Goal: Obtain resource: Download file/media

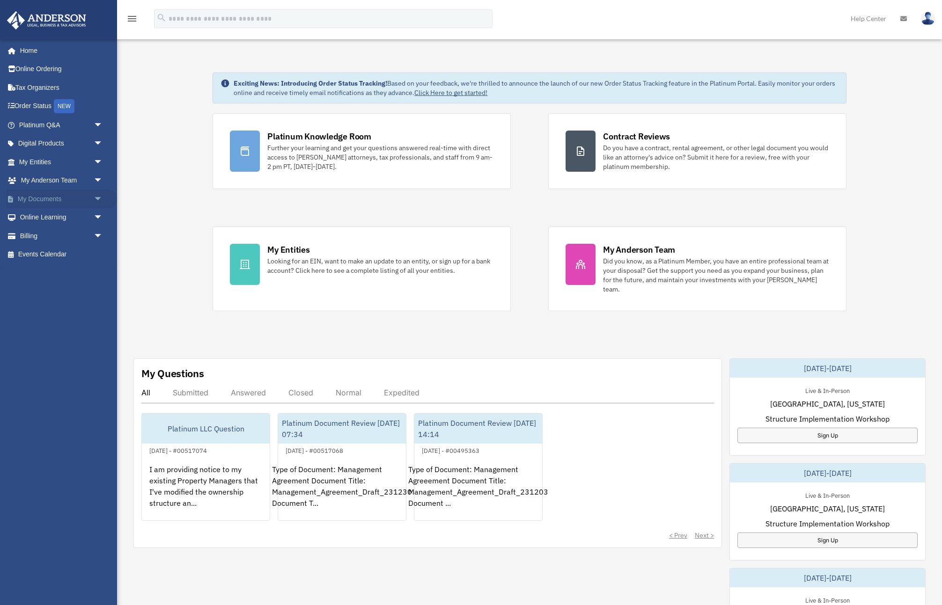
click at [100, 198] on span "arrow_drop_down" at bounding box center [103, 199] width 19 height 19
click at [44, 217] on link "Box" at bounding box center [65, 217] width 104 height 19
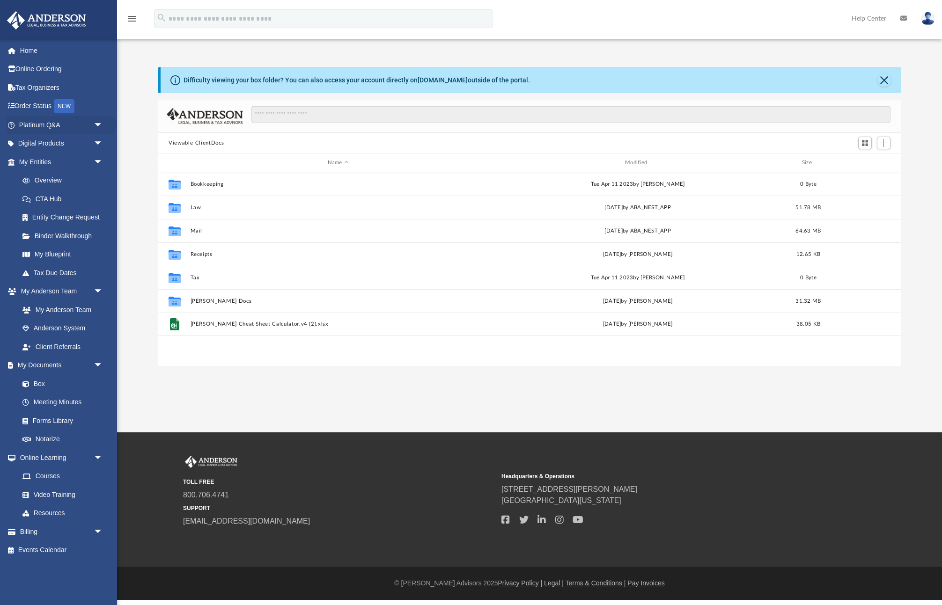
scroll to position [213, 742]
click at [197, 231] on button "Mail" at bounding box center [338, 231] width 295 height 6
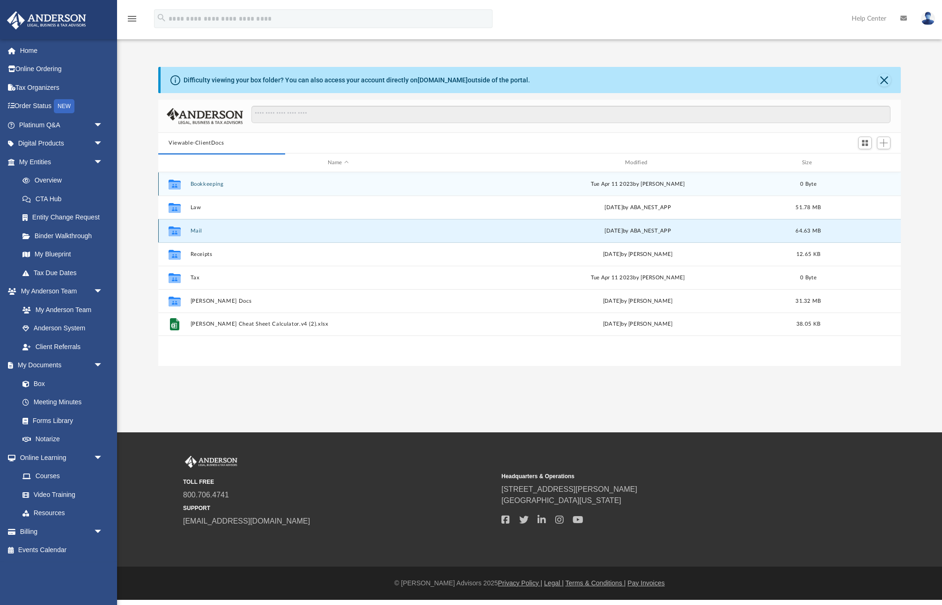
scroll to position [184, 742]
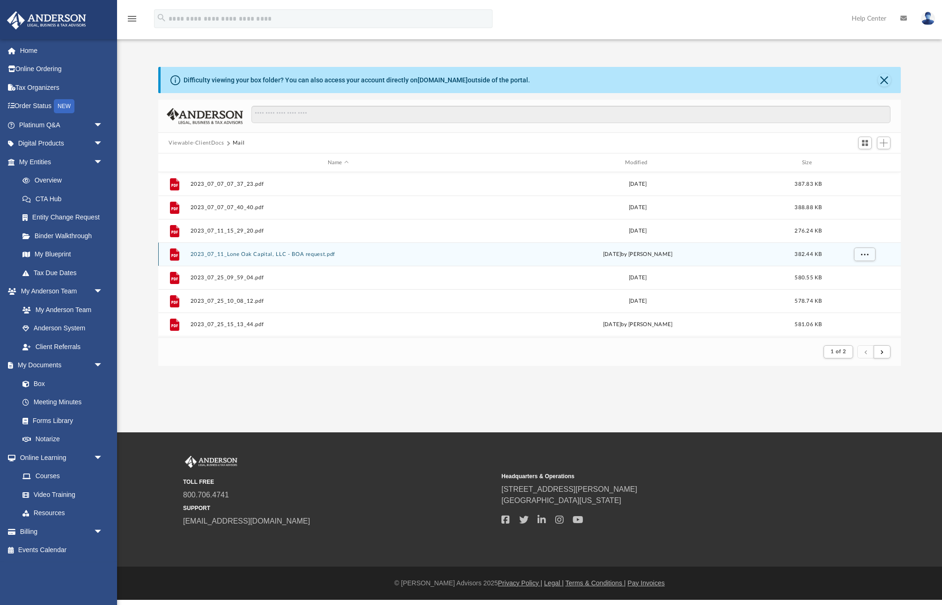
click at [237, 256] on button "2023_07_11_Lone Oak Capital, LLC - BOA request.pdf" at bounding box center [338, 254] width 295 height 6
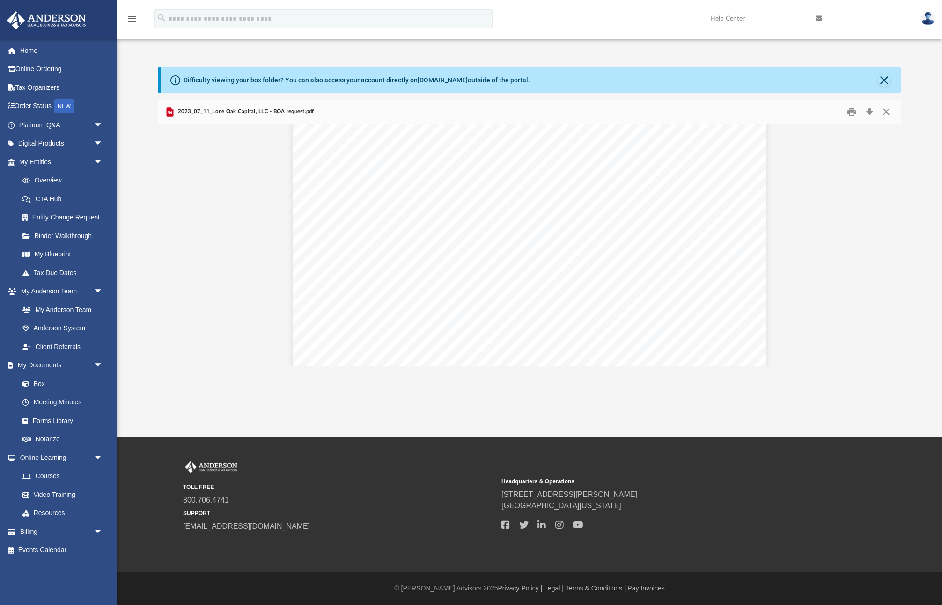
scroll to position [0, 0]
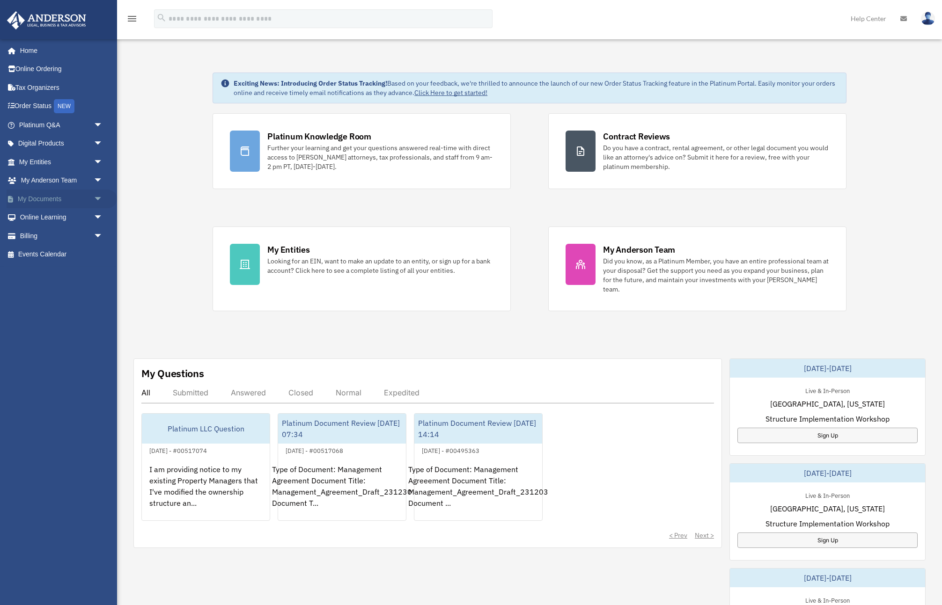
click at [101, 196] on span "arrow_drop_down" at bounding box center [103, 199] width 19 height 19
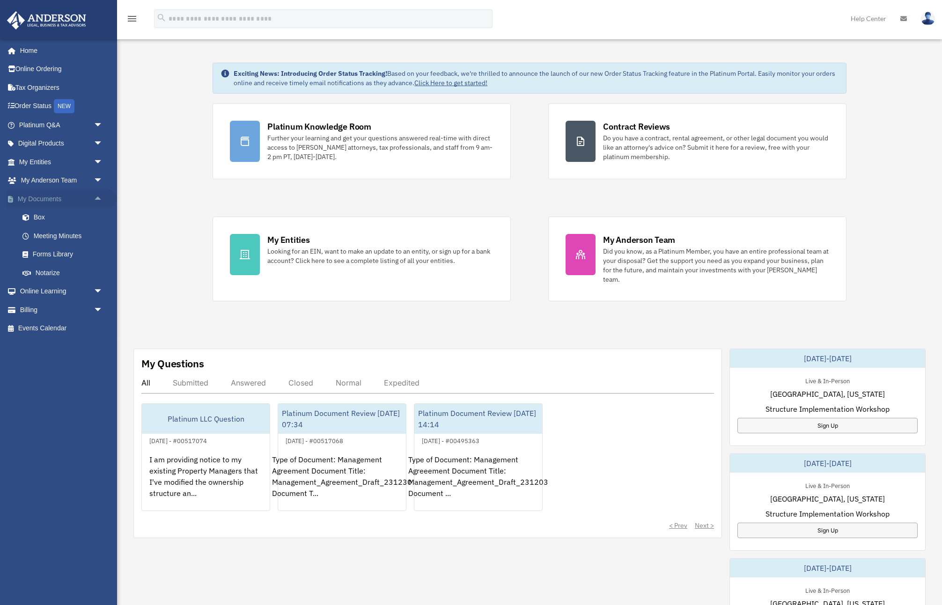
scroll to position [12, 0]
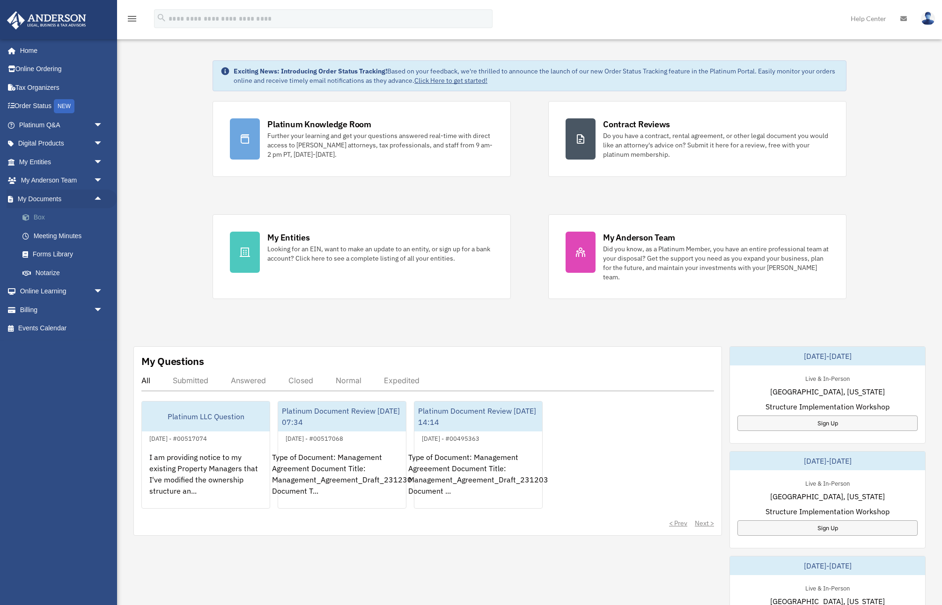
click at [43, 218] on link "Box" at bounding box center [65, 217] width 104 height 19
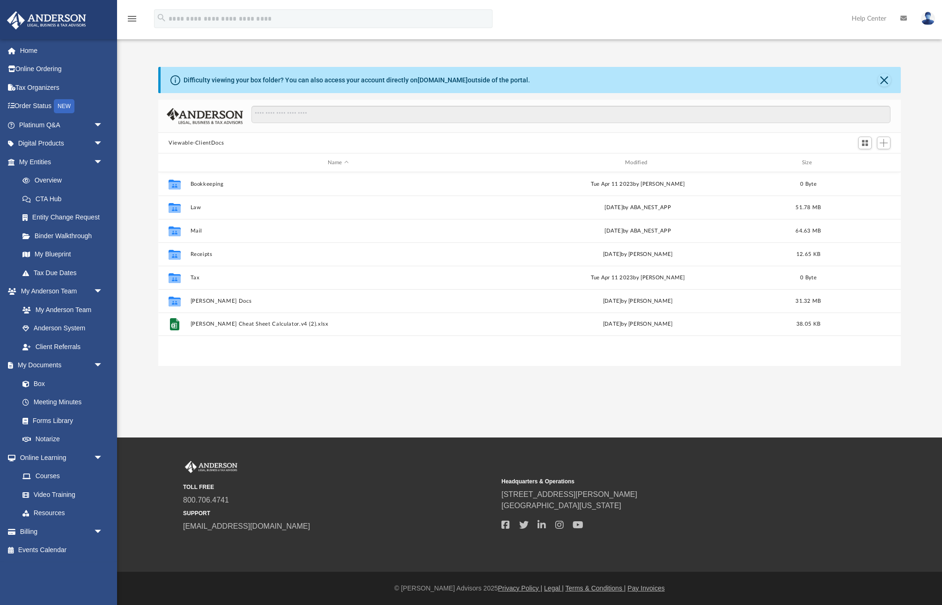
scroll to position [213, 742]
click at [196, 231] on button "Mail" at bounding box center [338, 231] width 295 height 6
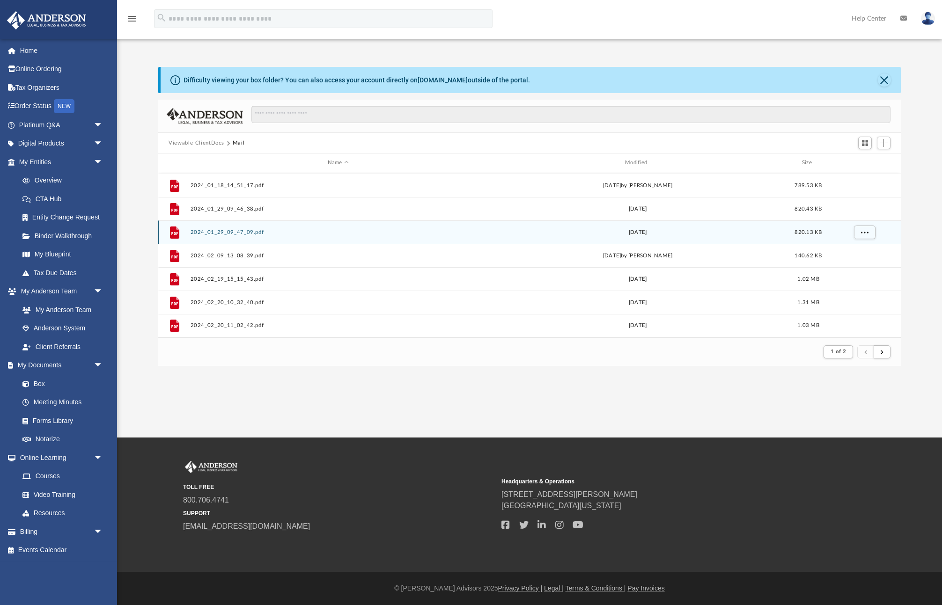
scroll to position [0, 0]
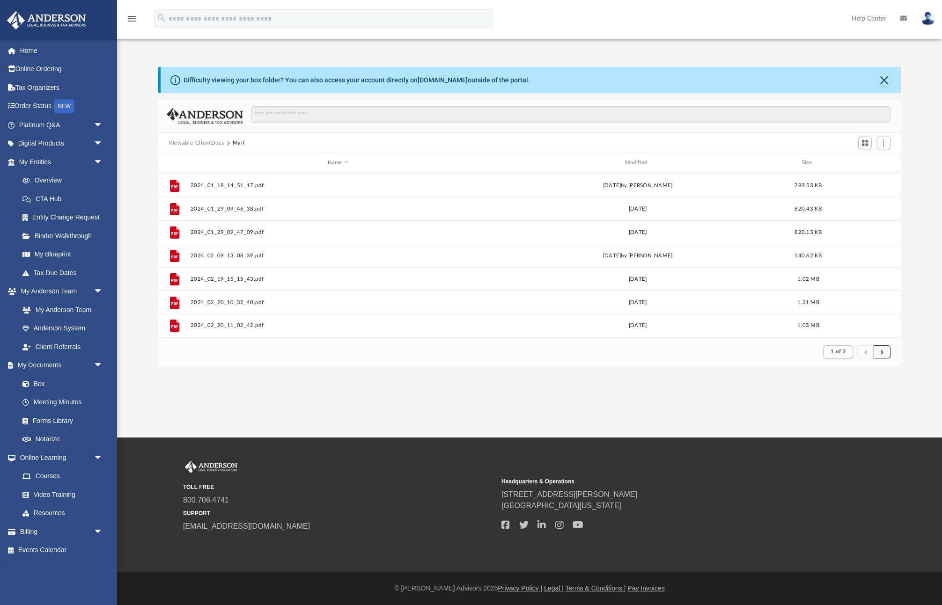
click at [882, 354] on span "submit" at bounding box center [881, 351] width 3 height 5
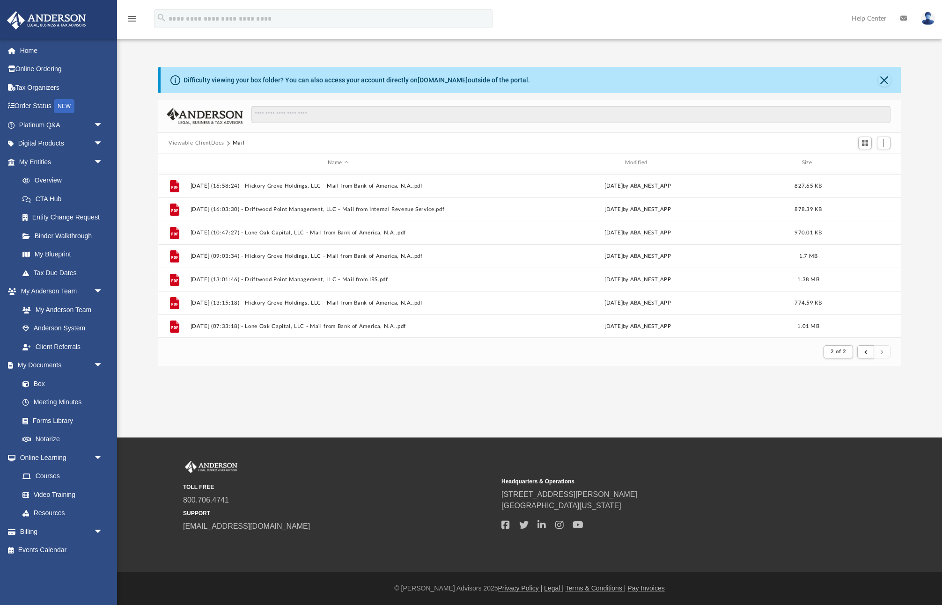
scroll to position [349, 0]
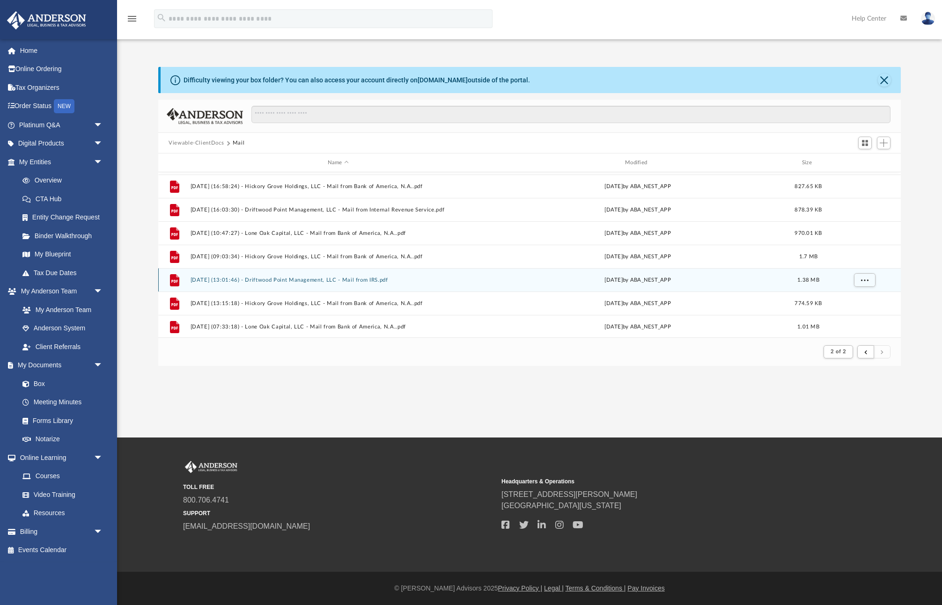
click at [318, 280] on button "2025.07.09 (13:01:46) - Driftwood Point Management, LLC - Mail from IRS.pdf" at bounding box center [338, 280] width 295 height 6
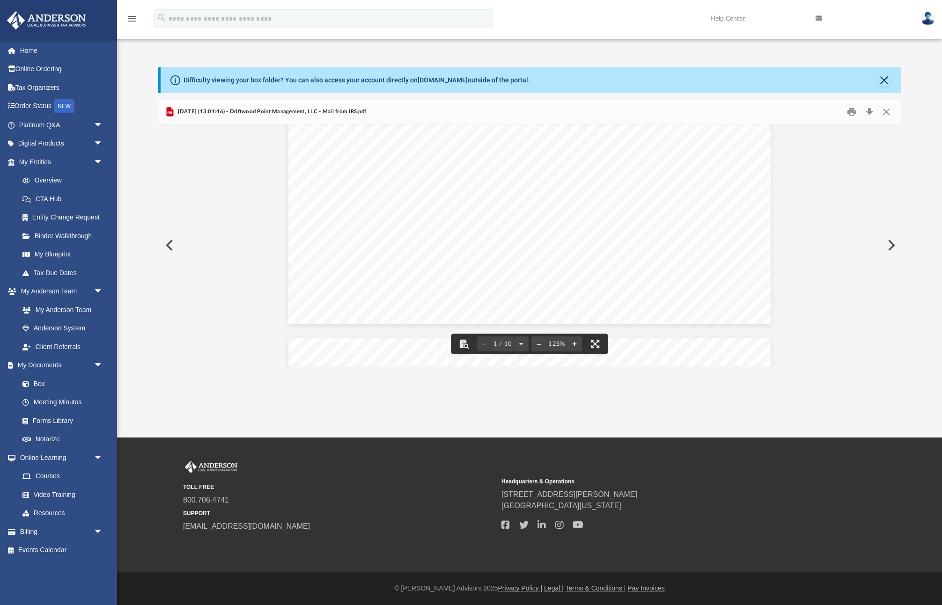
scroll to position [424, 0]
click at [887, 111] on button "Close" at bounding box center [886, 112] width 17 height 15
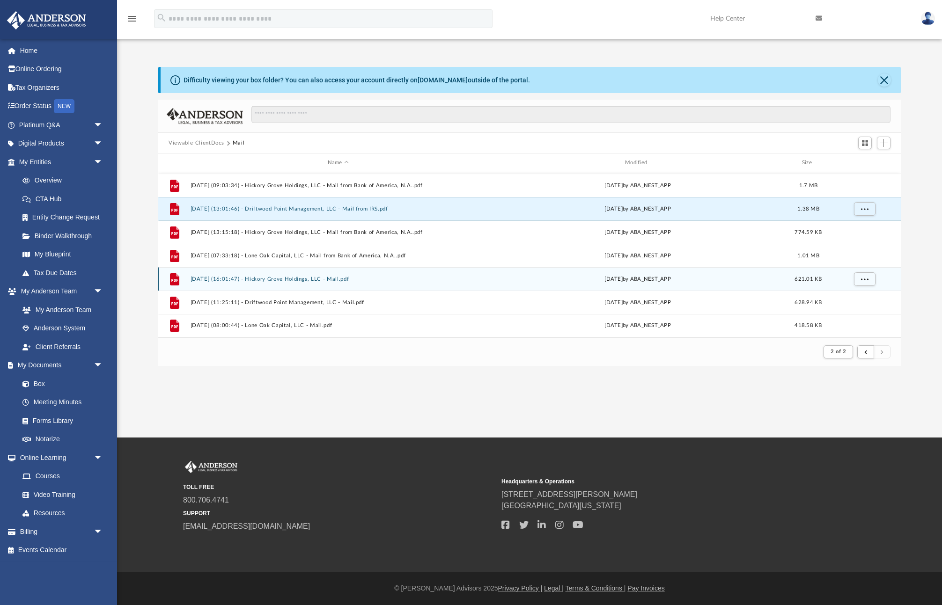
scroll to position [420, 0]
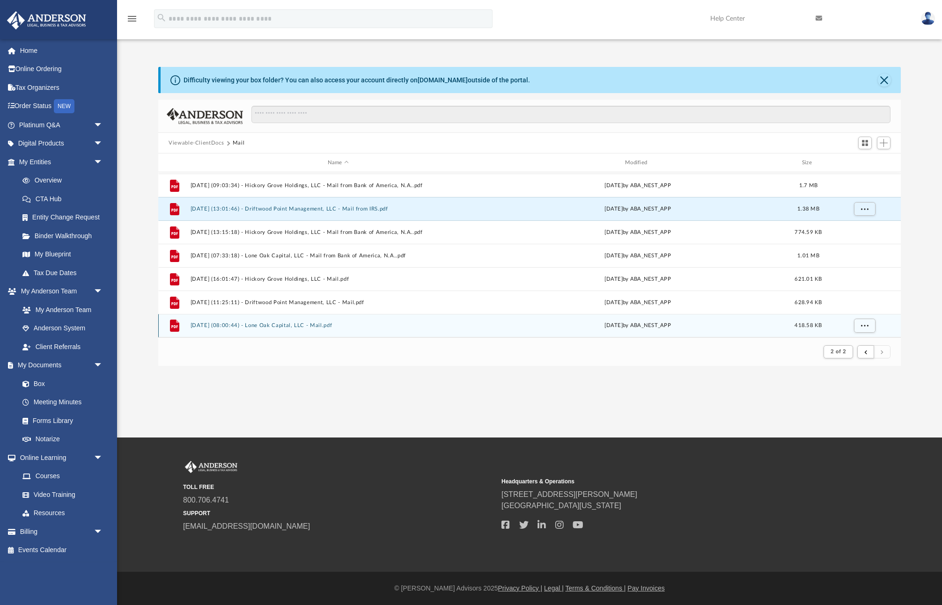
click at [287, 327] on button "2025.09.16 (08:00:44) - Lone Oak Capital, LLC - Mail.pdf" at bounding box center [338, 326] width 295 height 6
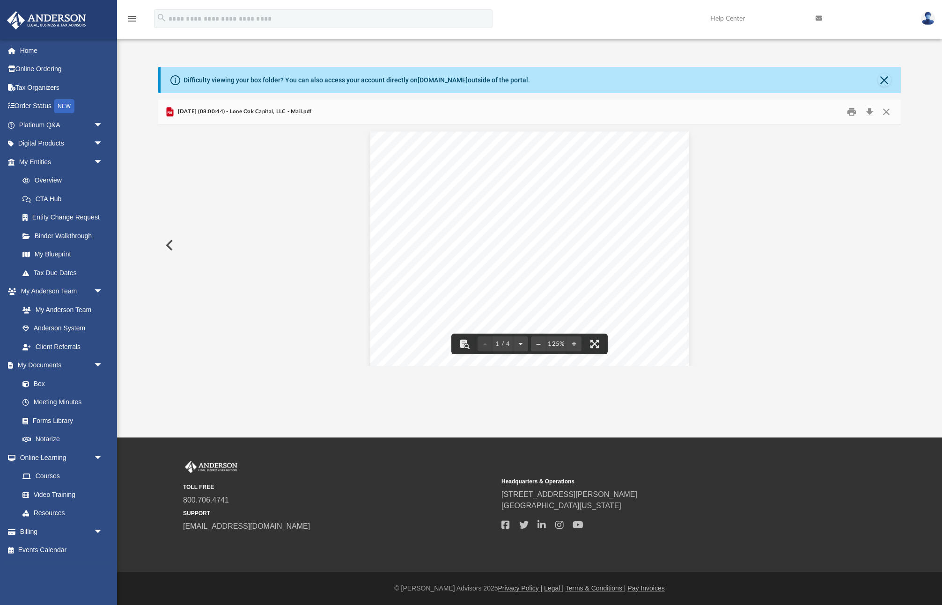
click at [171, 247] on button "Preview" at bounding box center [168, 245] width 21 height 26
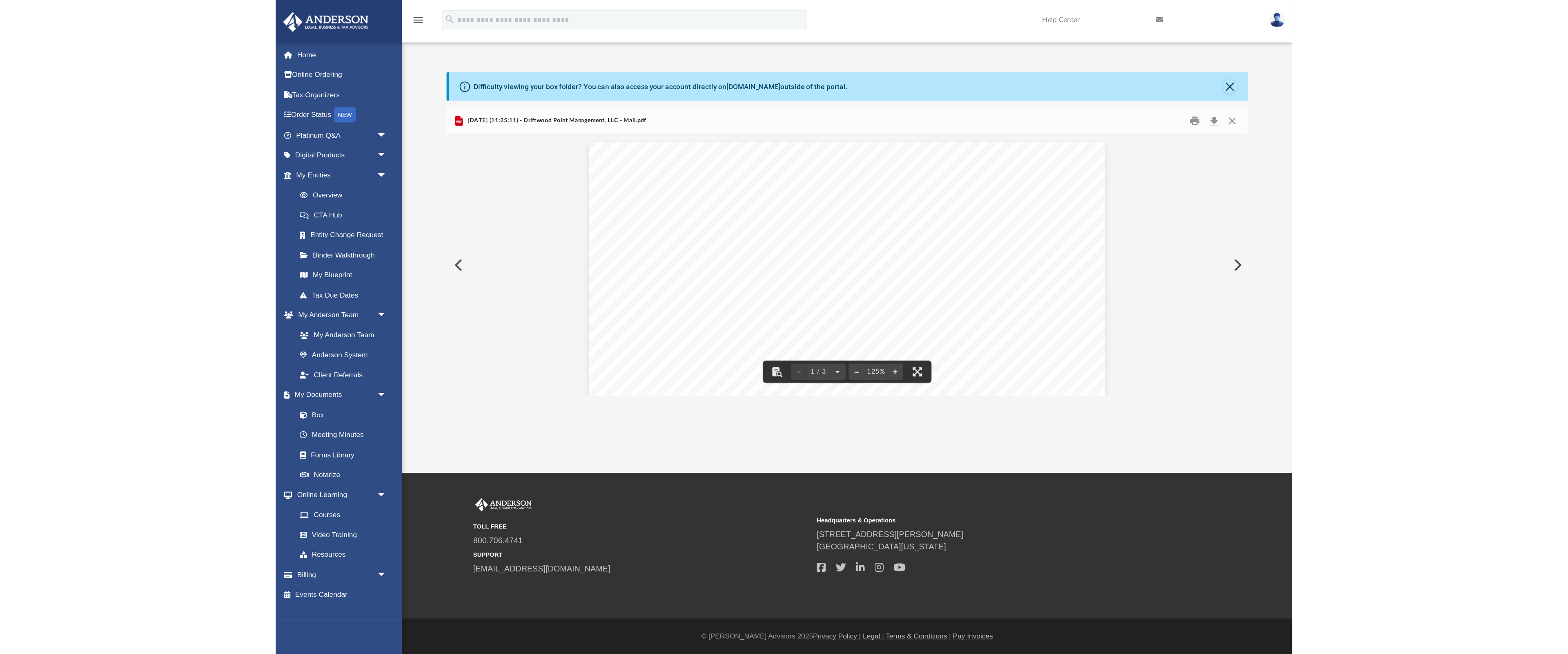
scroll to position [0, 0]
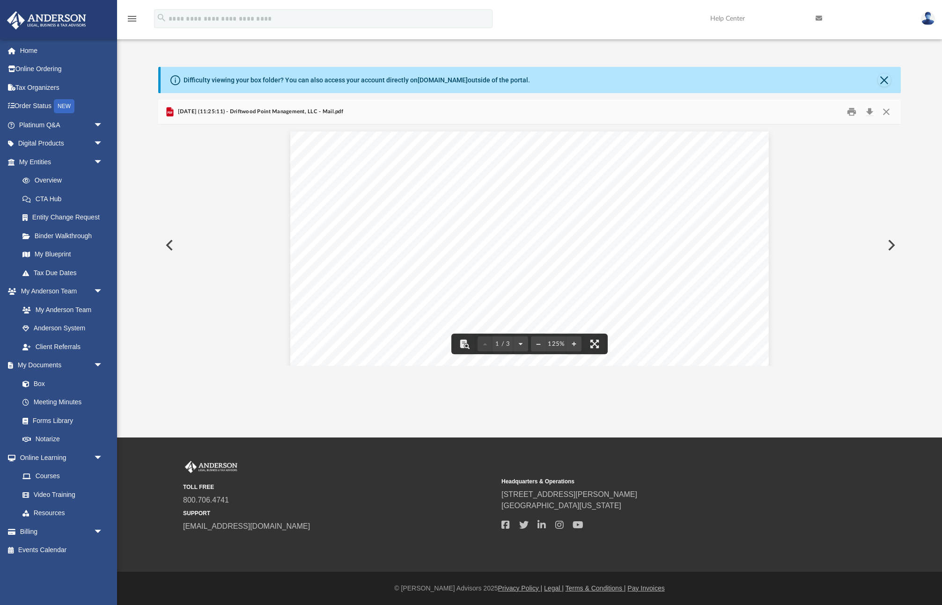
click at [511, 223] on div "Page 1" at bounding box center [529, 439] width 478 height 615
click at [597, 345] on button "File preview" at bounding box center [594, 344] width 21 height 21
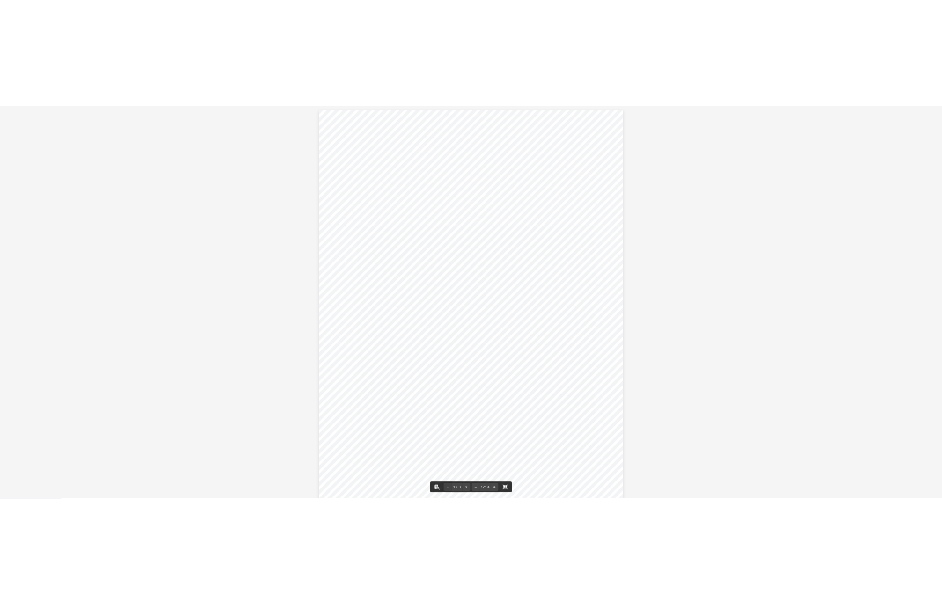
scroll to position [184, 1512]
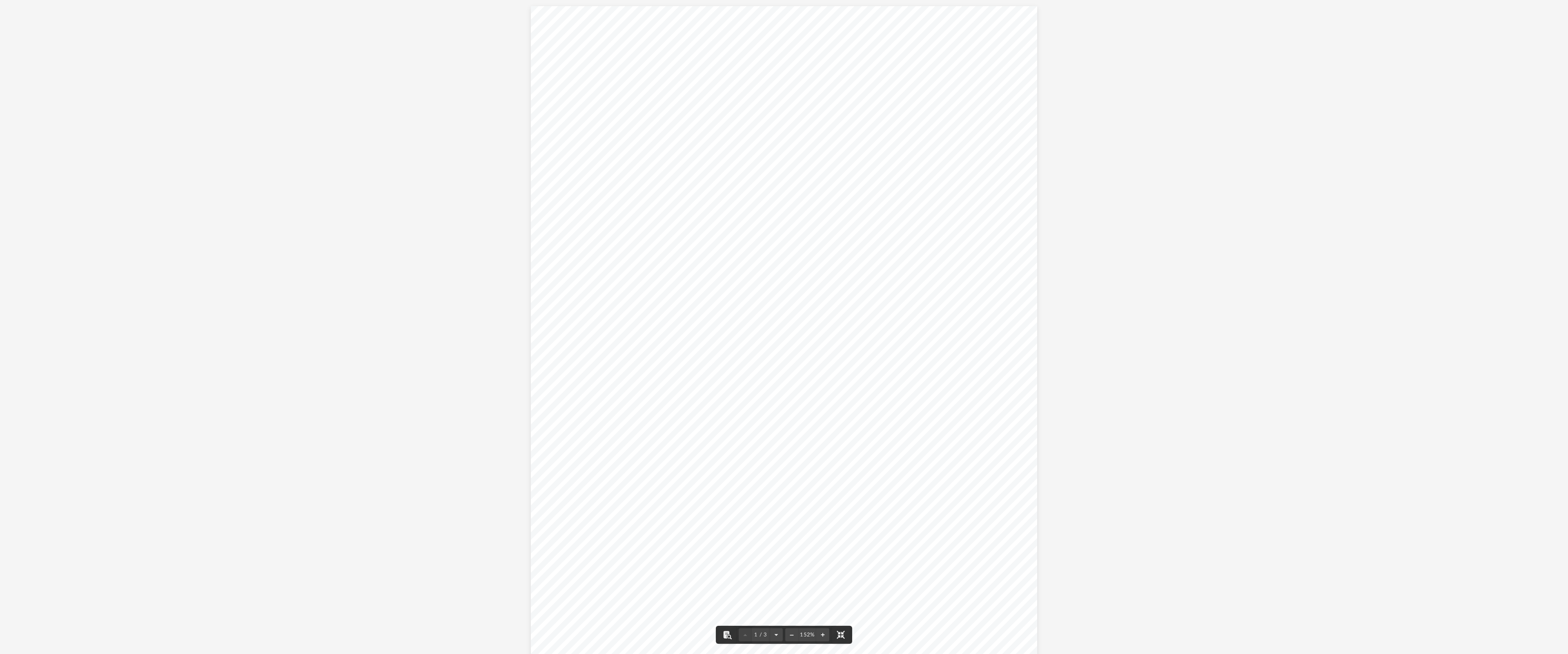
click at [611, 378] on div "Page 1" at bounding box center [784, 332] width 507 height 652
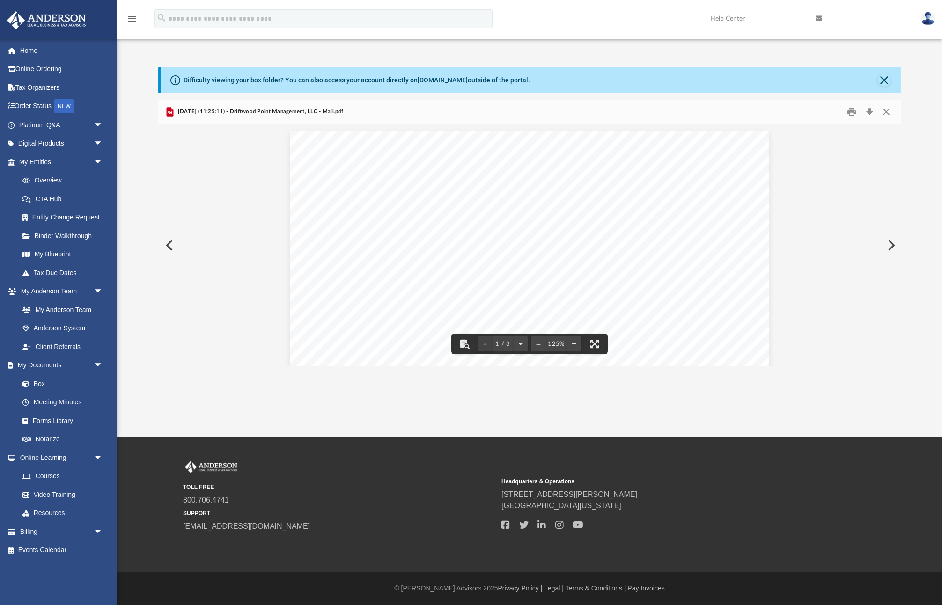
scroll to position [0, 0]
click at [171, 246] on button "Preview" at bounding box center [168, 245] width 21 height 26
click at [890, 244] on button "Preview" at bounding box center [890, 245] width 21 height 26
click at [888, 113] on button "Close" at bounding box center [886, 112] width 17 height 15
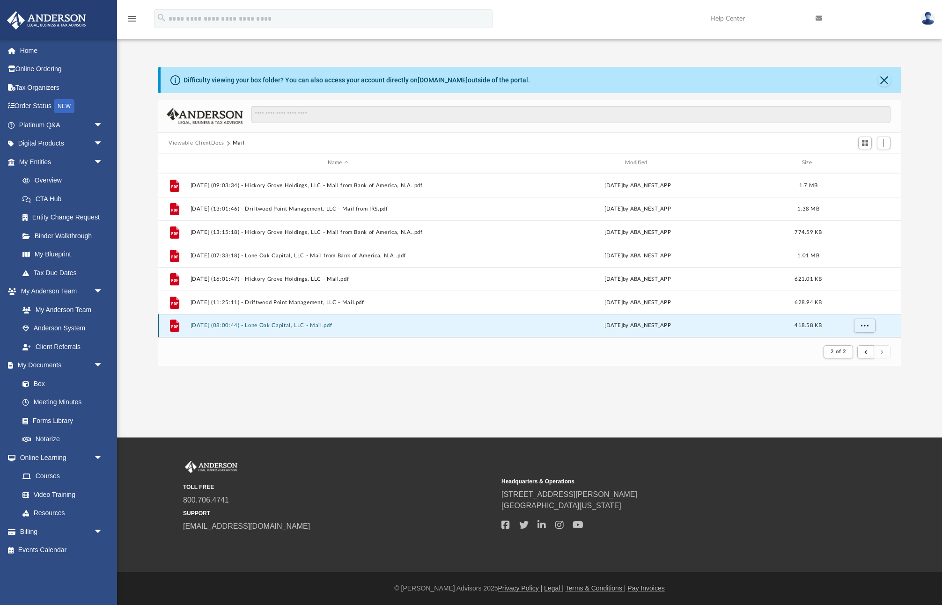
scroll to position [420, 0]
click at [281, 323] on button "2025.09.16 (08:00:44) - Lone Oak Capital, LLC - Mail.pdf" at bounding box center [338, 326] width 295 height 6
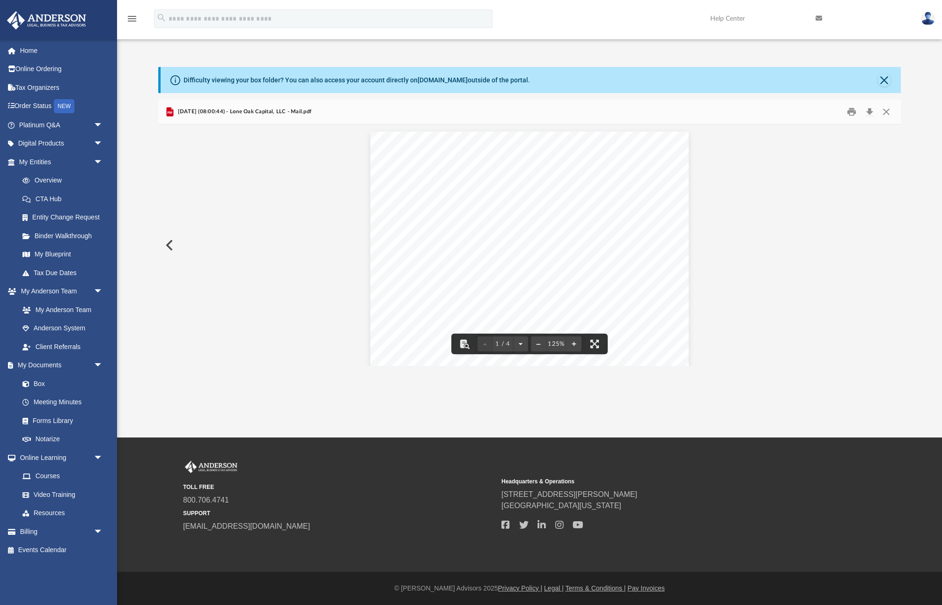
click at [171, 242] on button "Preview" at bounding box center [168, 245] width 21 height 26
click at [169, 245] on button "Preview" at bounding box center [168, 245] width 21 height 26
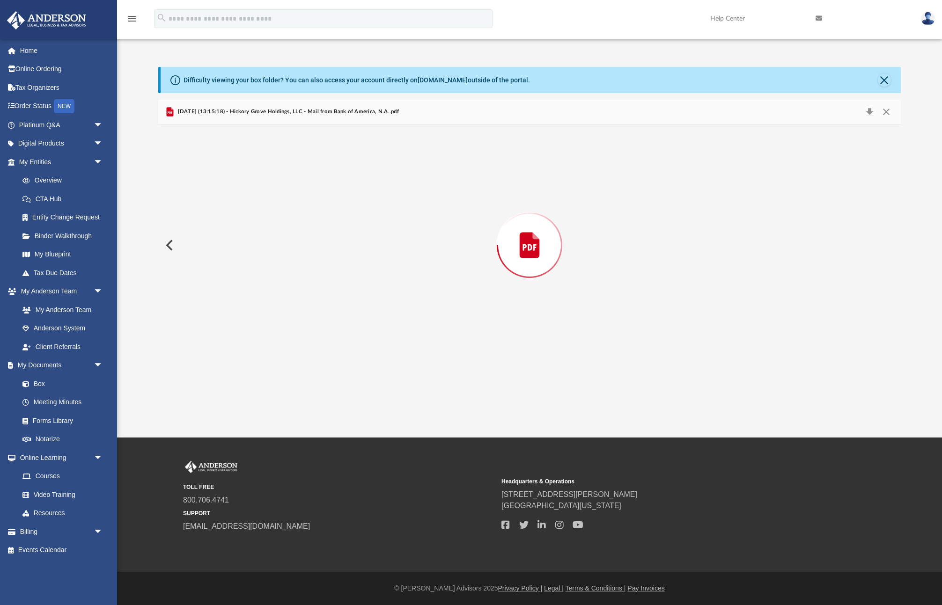
click at [169, 245] on button "Preview" at bounding box center [168, 245] width 21 height 26
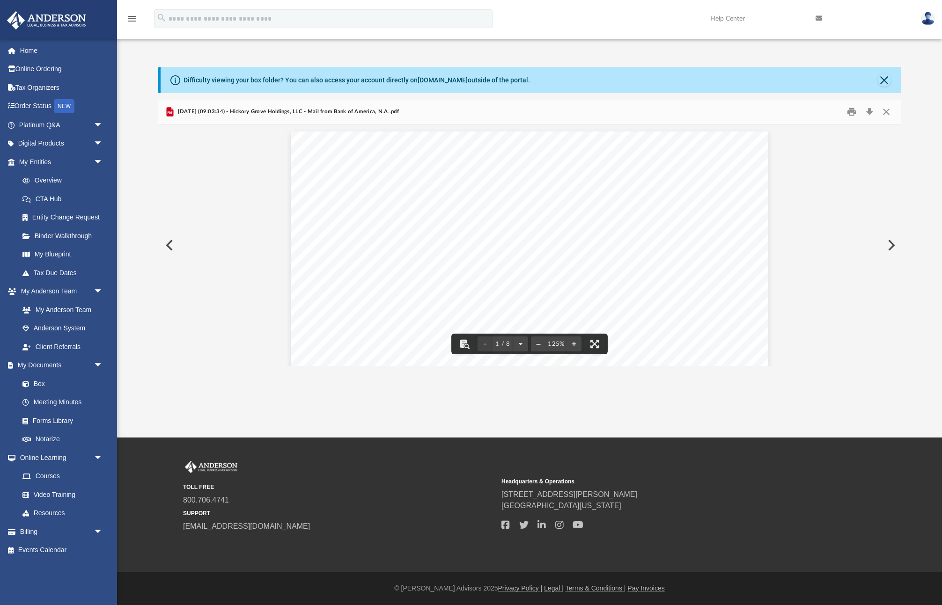
click at [889, 244] on button "Preview" at bounding box center [890, 245] width 21 height 26
click at [700, 171] on div "Page 3" at bounding box center [530, 34] width 476 height 616
click at [889, 244] on button "Preview" at bounding box center [890, 245] width 21 height 26
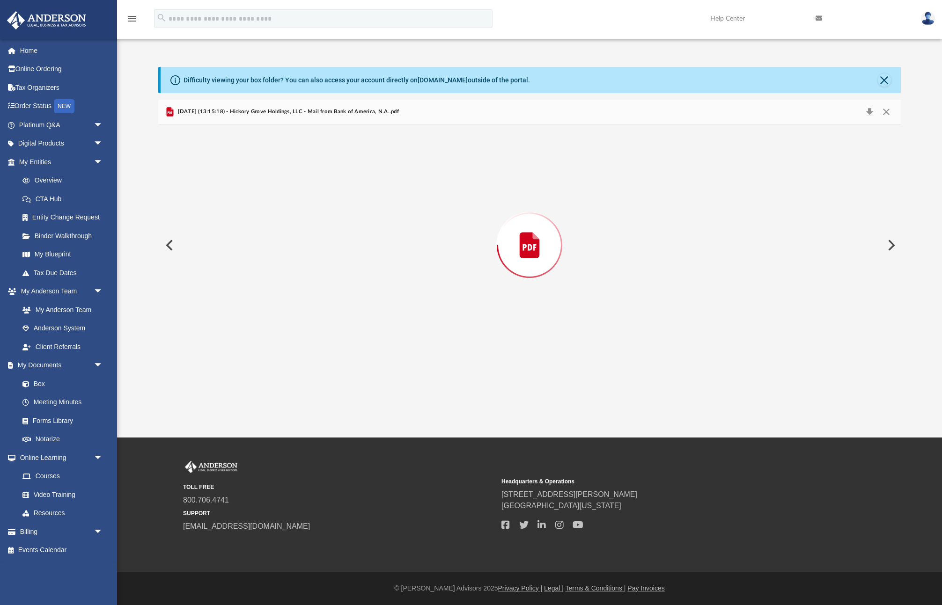
click at [891, 247] on button "Preview" at bounding box center [890, 245] width 21 height 26
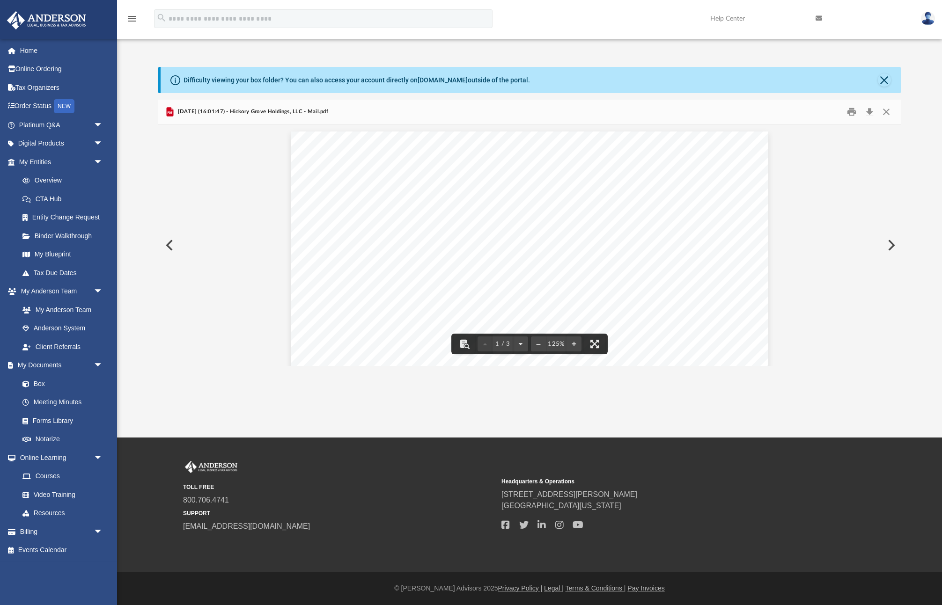
scroll to position [0, 0]
click at [168, 248] on button "Preview" at bounding box center [168, 245] width 21 height 26
click at [893, 245] on button "Preview" at bounding box center [890, 245] width 21 height 26
drag, startPoint x: 404, startPoint y: 146, endPoint x: 448, endPoint y: 151, distance: 44.3
click at [448, 151] on div "Page 1" at bounding box center [530, 439] width 478 height 615
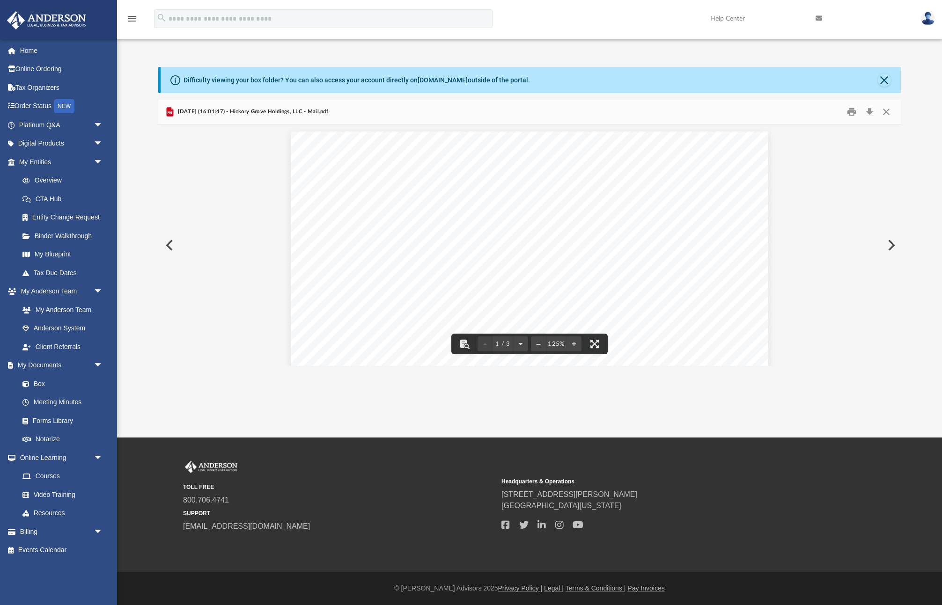
click at [663, 206] on div "Page 1" at bounding box center [530, 439] width 478 height 615
click at [891, 239] on button "Preview" at bounding box center [890, 245] width 21 height 26
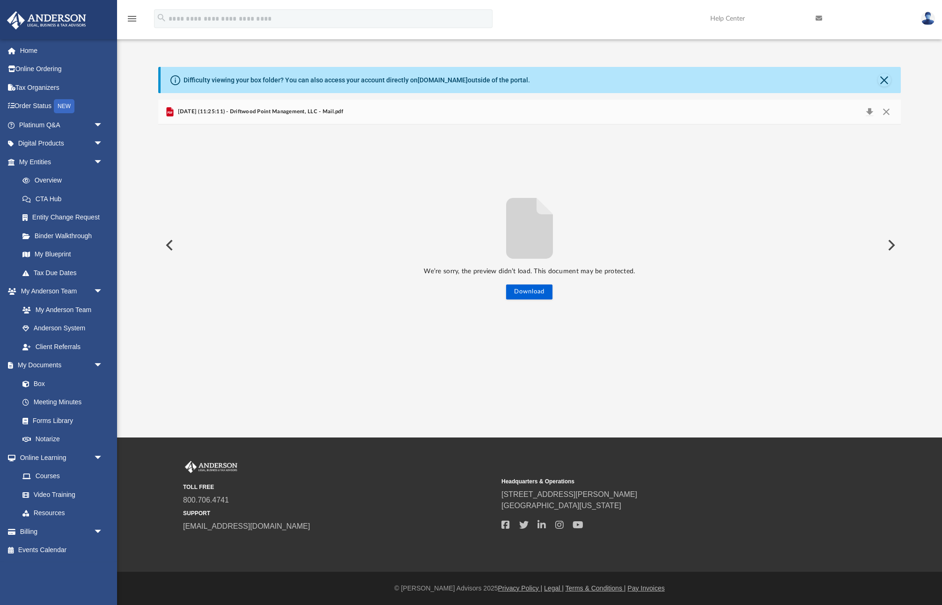
click at [895, 250] on button "Preview" at bounding box center [890, 245] width 21 height 26
click at [883, 107] on button "Close" at bounding box center [886, 111] width 17 height 13
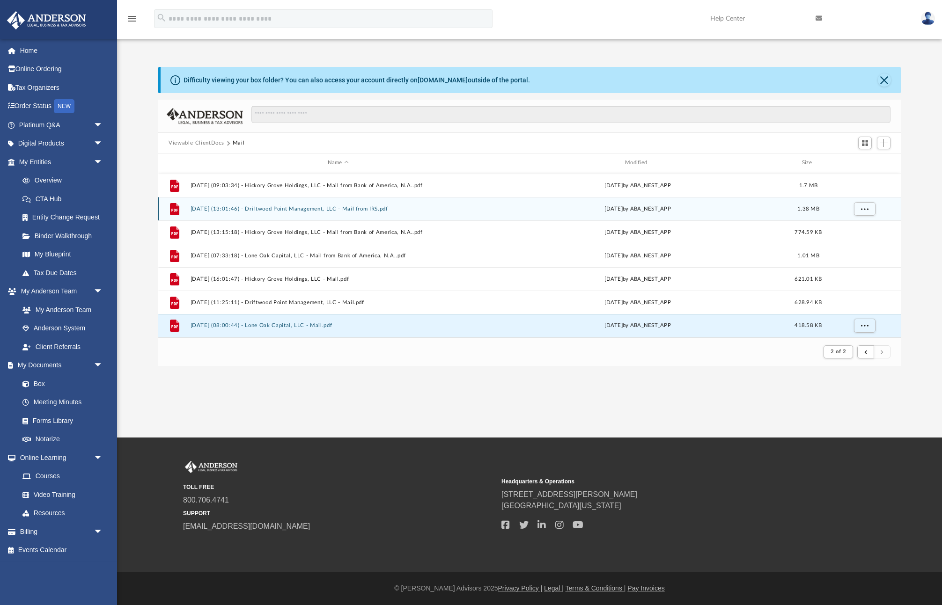
click at [367, 209] on button "2025.07.09 (13:01:46) - Driftwood Point Management, LLC - Mail from IRS.pdf" at bounding box center [338, 209] width 295 height 6
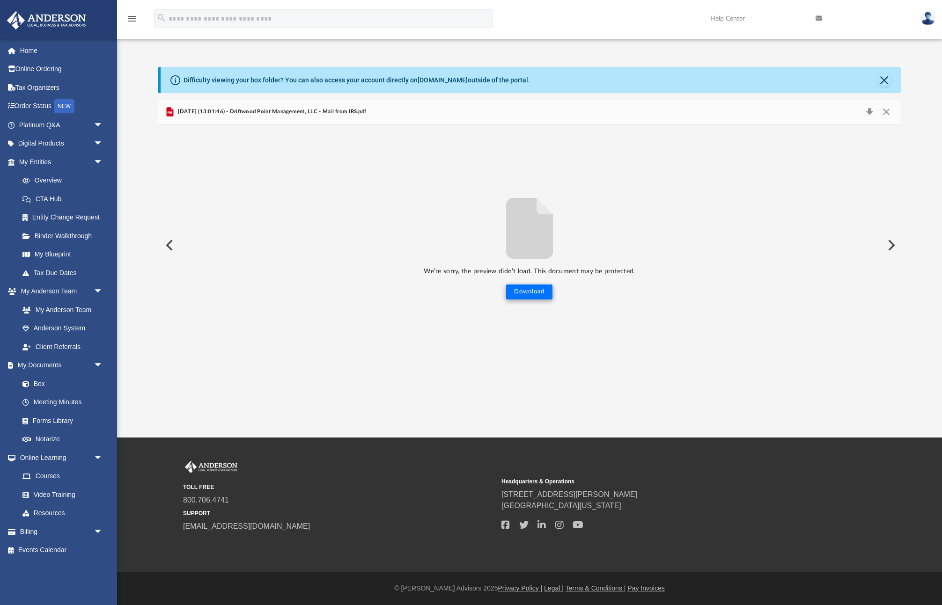
click at [531, 295] on button "Download" at bounding box center [529, 292] width 46 height 15
